Goal: Navigation & Orientation: Understand site structure

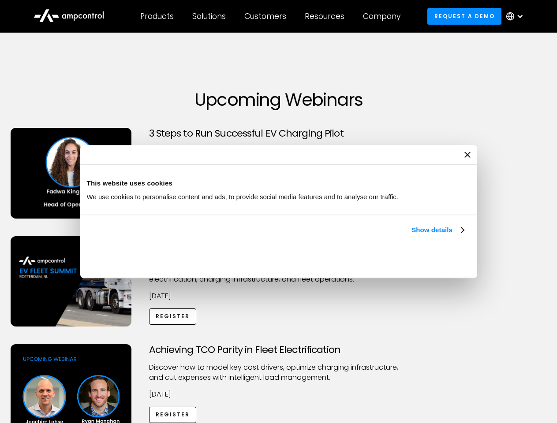
click at [411, 235] on link "Show details" at bounding box center [437, 230] width 52 height 11
click at [0, 0] on div "Necessary cookies help make a website usable by enabling basic functions like p…" at bounding box center [0, 0] width 0 height 0
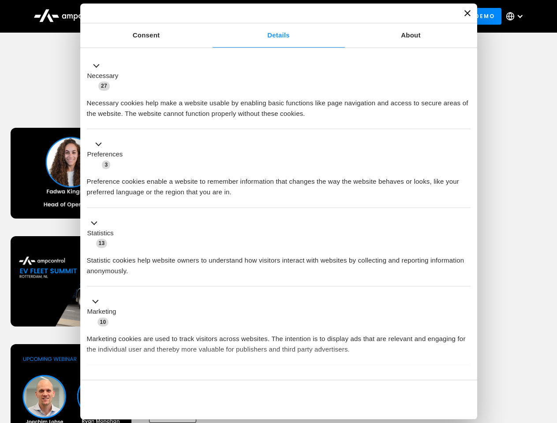
click at [547, 355] on div "Achieving TCO Parity in Fleet Electrification Discover how to model key cost dr…" at bounding box center [279, 413] width 554 height 138
click at [271, 16] on div "Customers" at bounding box center [265, 16] width 42 height 10
click at [156, 16] on div "Products" at bounding box center [157, 16] width 34 height 10
click at [209, 16] on div "Solutions" at bounding box center [209, 16] width 34 height 10
click at [267, 16] on div "Customers" at bounding box center [265, 16] width 42 height 10
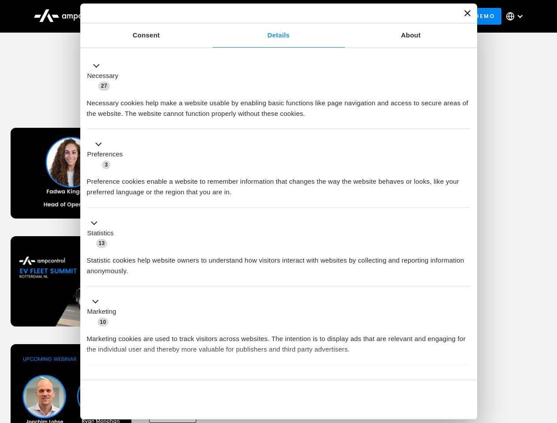
click at [326, 16] on div "Resources" at bounding box center [325, 16] width 40 height 10
click at [384, 16] on div "Company" at bounding box center [381, 16] width 37 height 10
click at [517, 16] on div at bounding box center [519, 16] width 7 height 7
